Goal: Find specific page/section: Find specific page/section

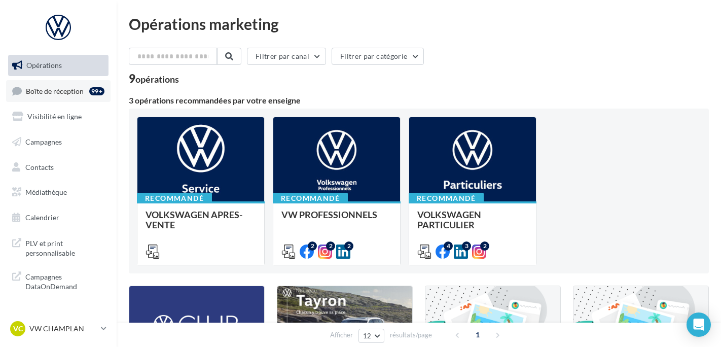
click at [49, 90] on span "Boîte de réception" at bounding box center [55, 90] width 58 height 9
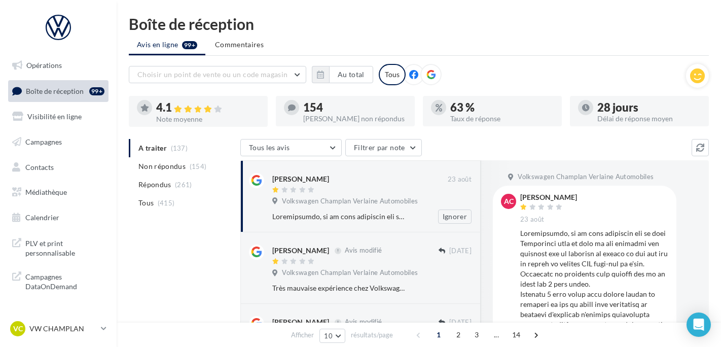
click at [393, 201] on span "Volkswagen Champlan Verlaine Automobiles" at bounding box center [350, 201] width 136 height 9
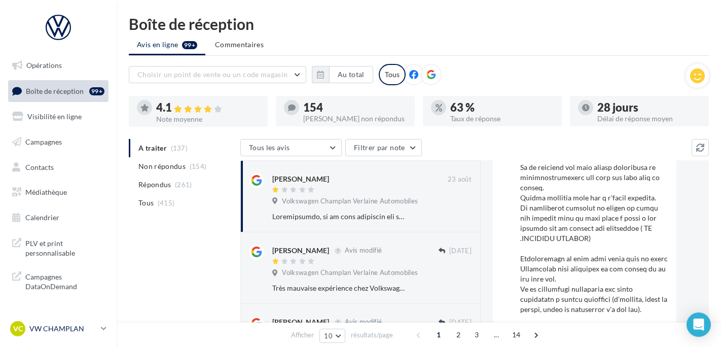
click at [83, 327] on p "VW CHAMPLAN" at bounding box center [62, 328] width 67 height 10
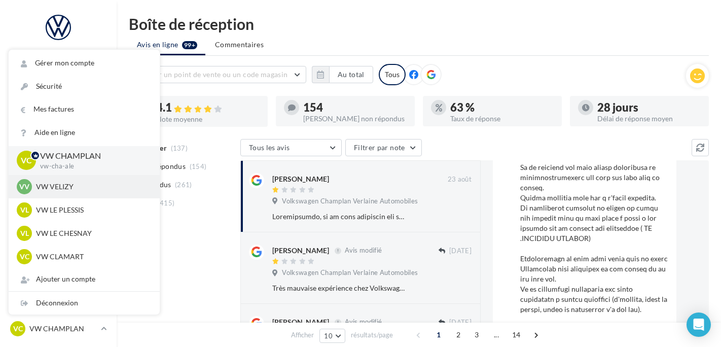
click at [97, 191] on p "VW VELIZY" at bounding box center [91, 186] width 111 height 10
